Goal: Find specific page/section: Find specific page/section

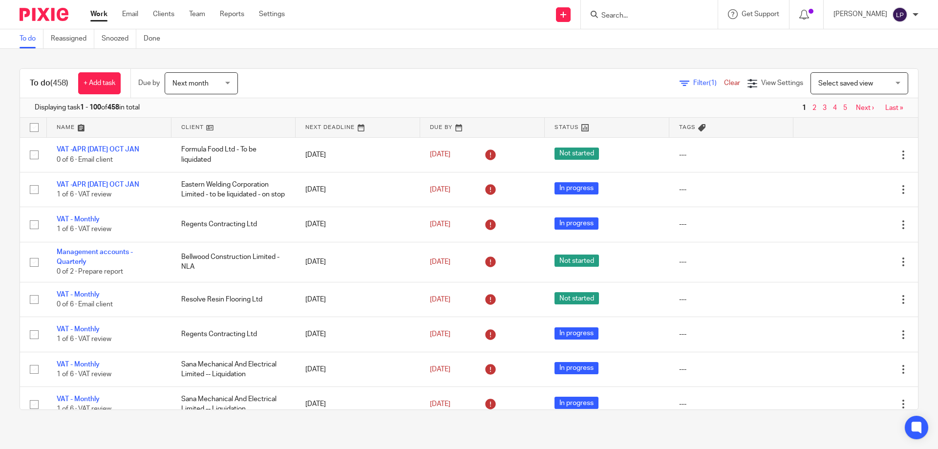
click at [631, 20] on input "Search" at bounding box center [644, 16] width 88 height 9
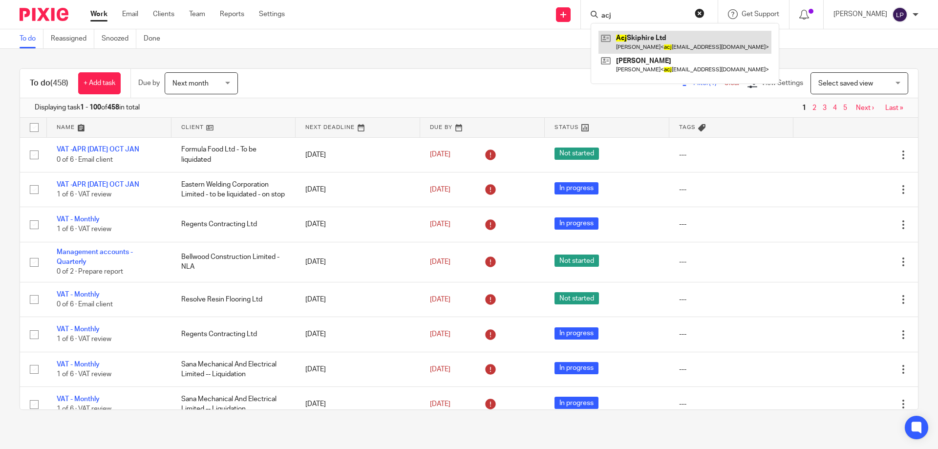
type input "acj"
click at [657, 37] on link at bounding box center [684, 42] width 173 height 22
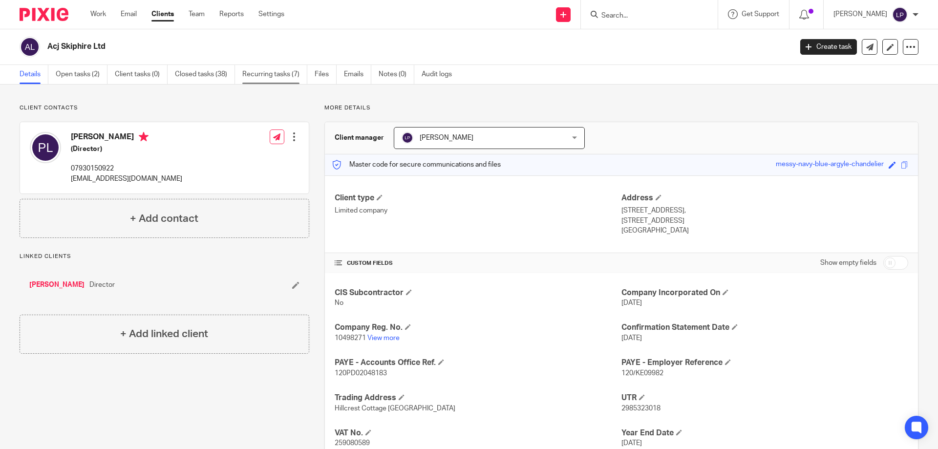
click at [270, 76] on link "Recurring tasks (7)" at bounding box center [274, 74] width 65 height 19
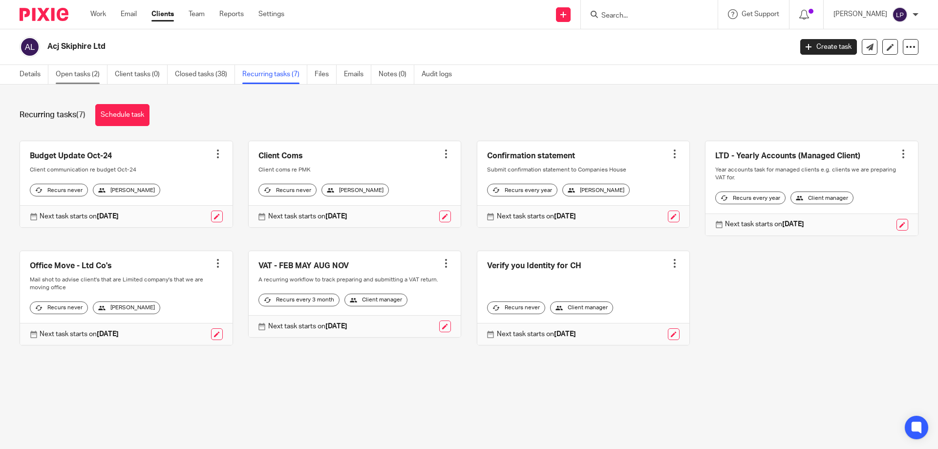
click at [80, 75] on link "Open tasks (2)" at bounding box center [82, 74] width 52 height 19
